Goal: Information Seeking & Learning: Check status

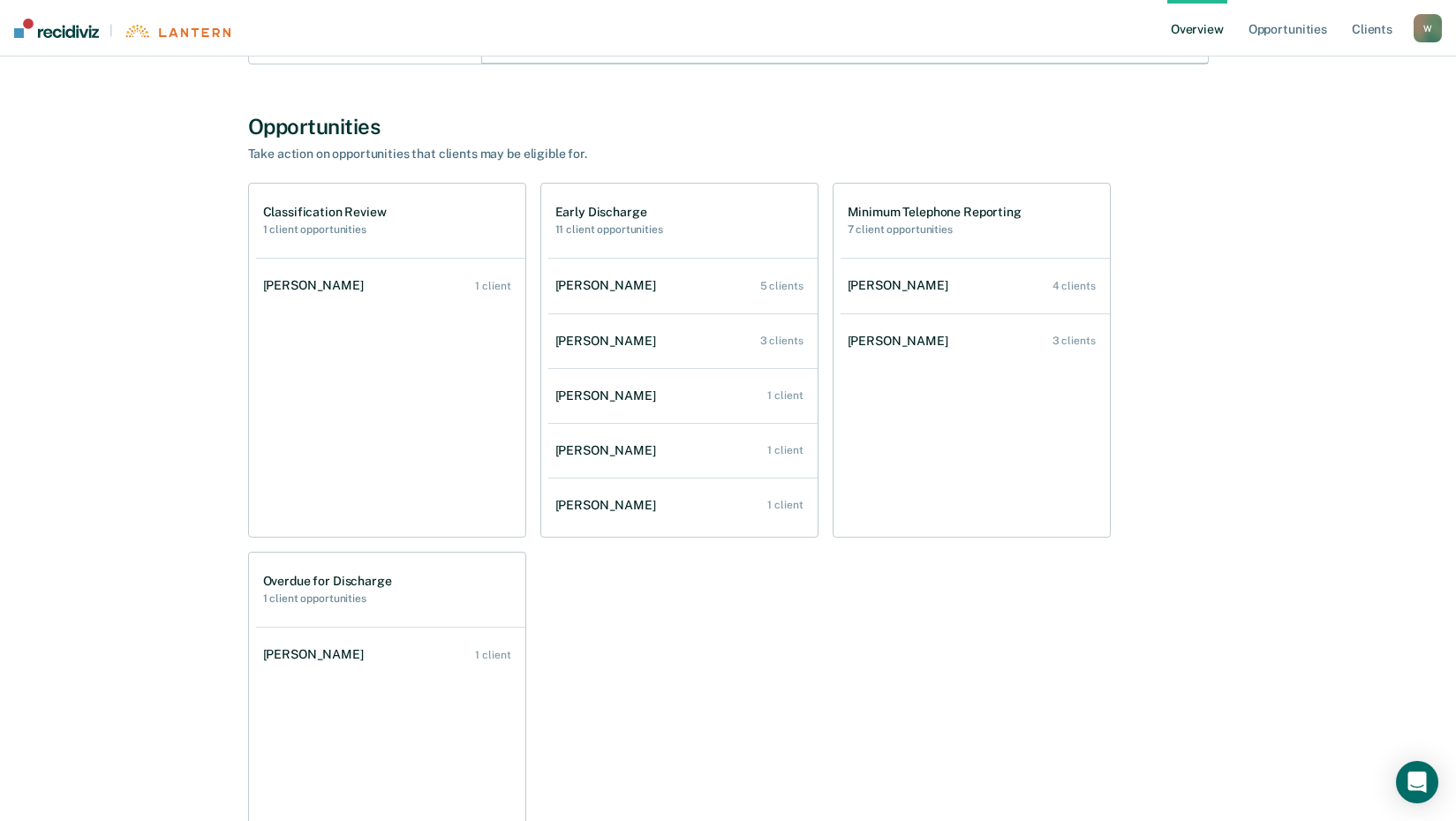
scroll to position [480, 0]
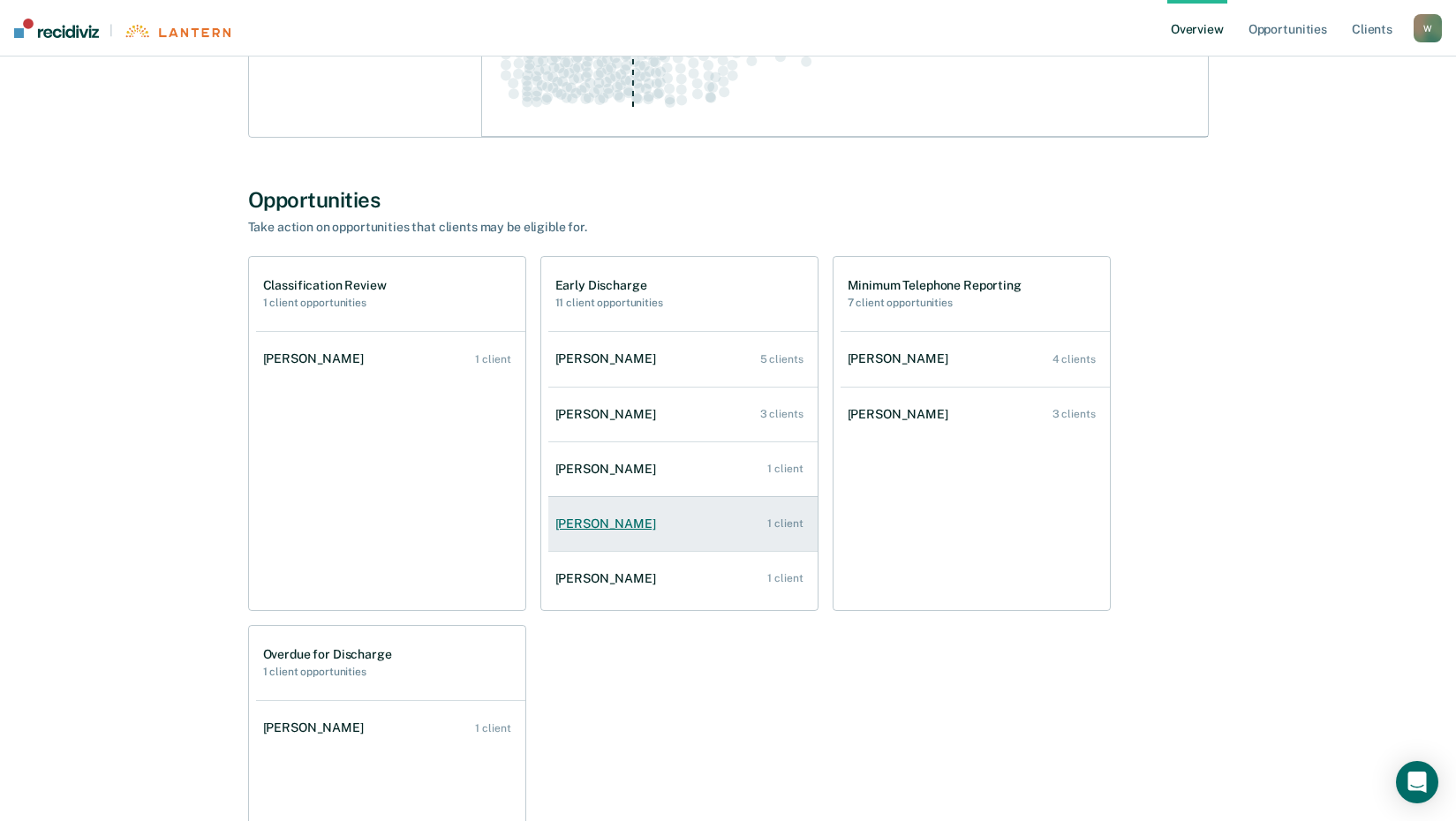
click at [601, 532] on link "[PERSON_NAME] 1 client" at bounding box center [683, 524] width 269 height 51
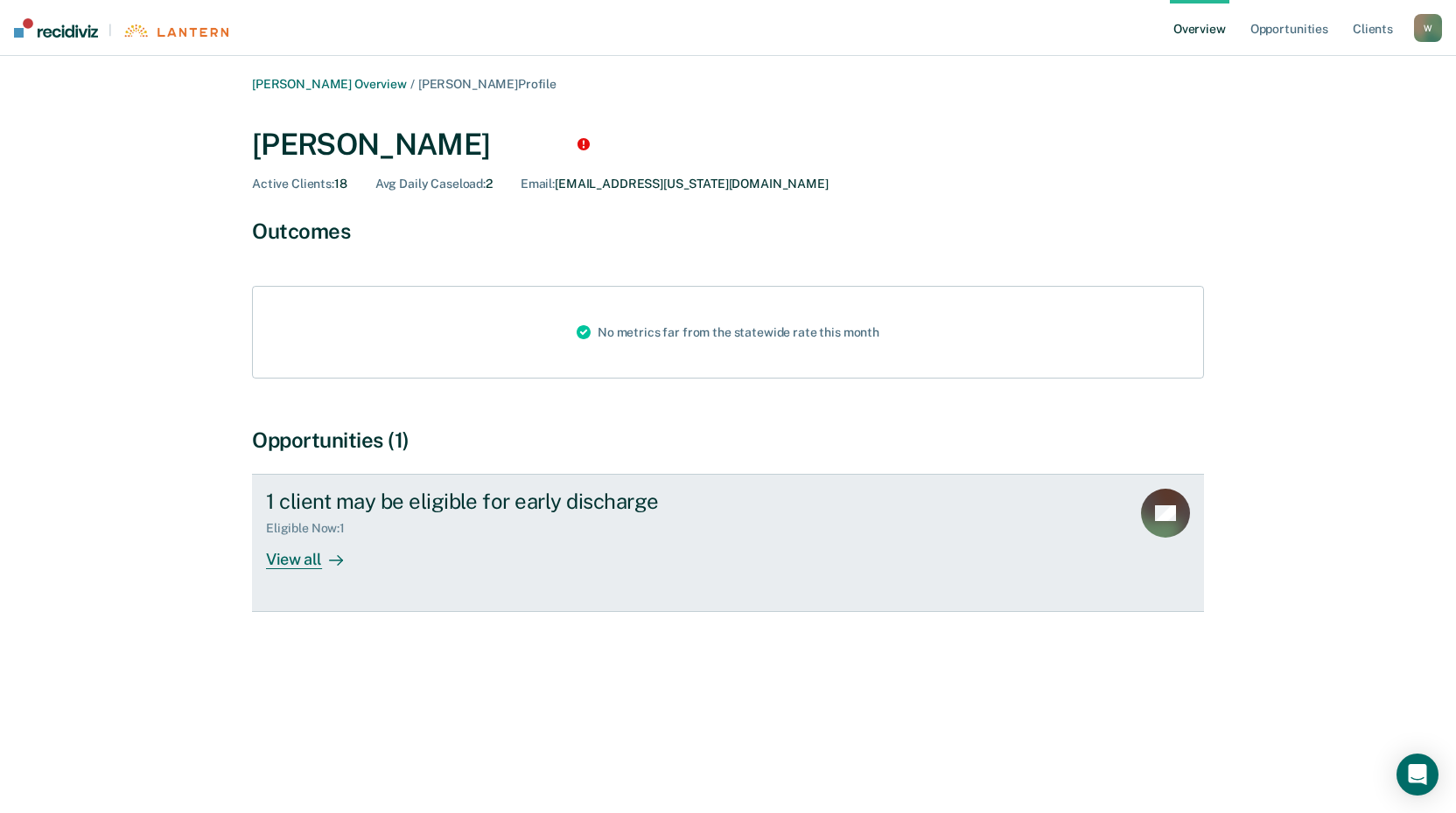
click at [316, 565] on div "View all" at bounding box center [314, 553] width 98 height 34
